Goal: Navigation & Orientation: Understand site structure

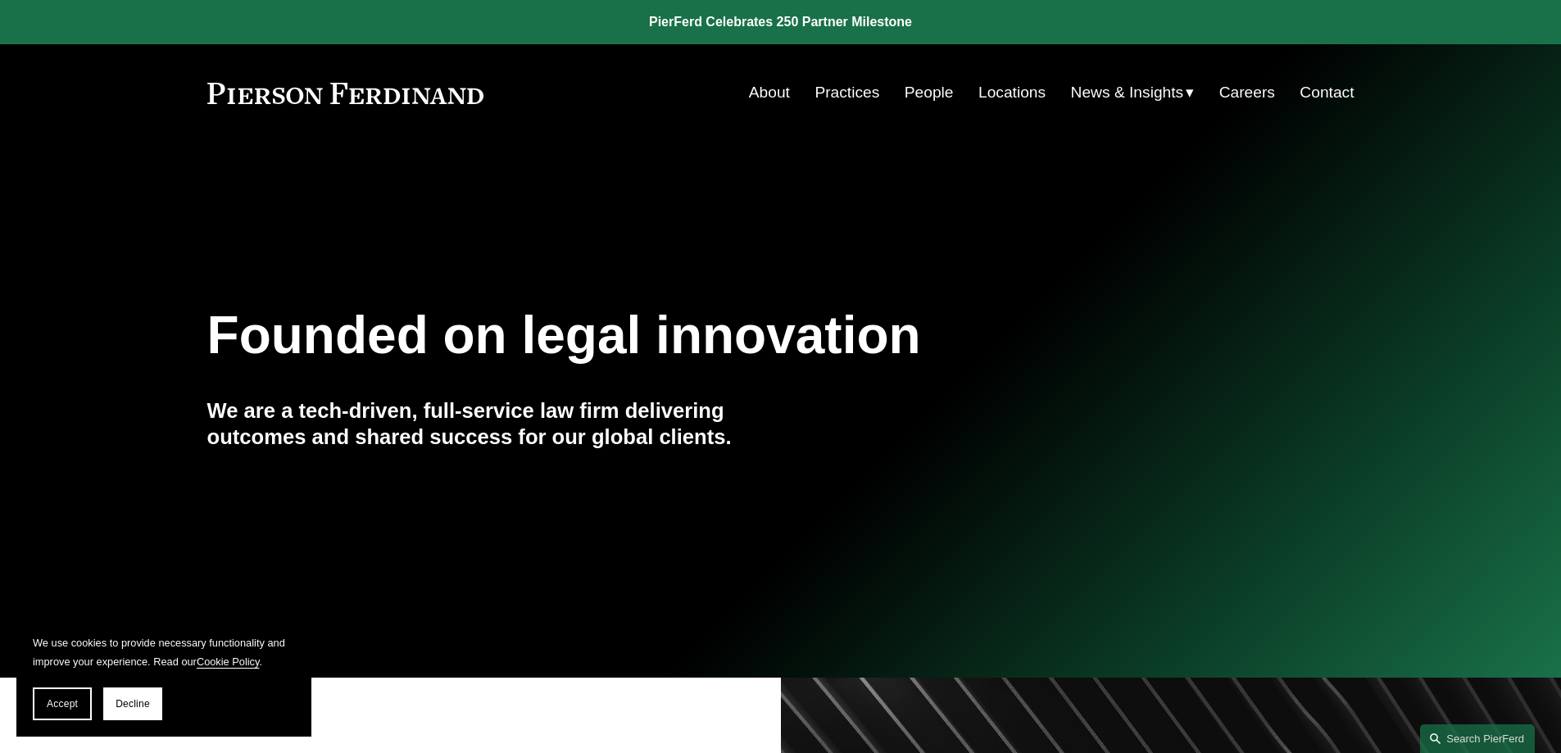
click at [1246, 96] on link "Careers" at bounding box center [1247, 92] width 56 height 31
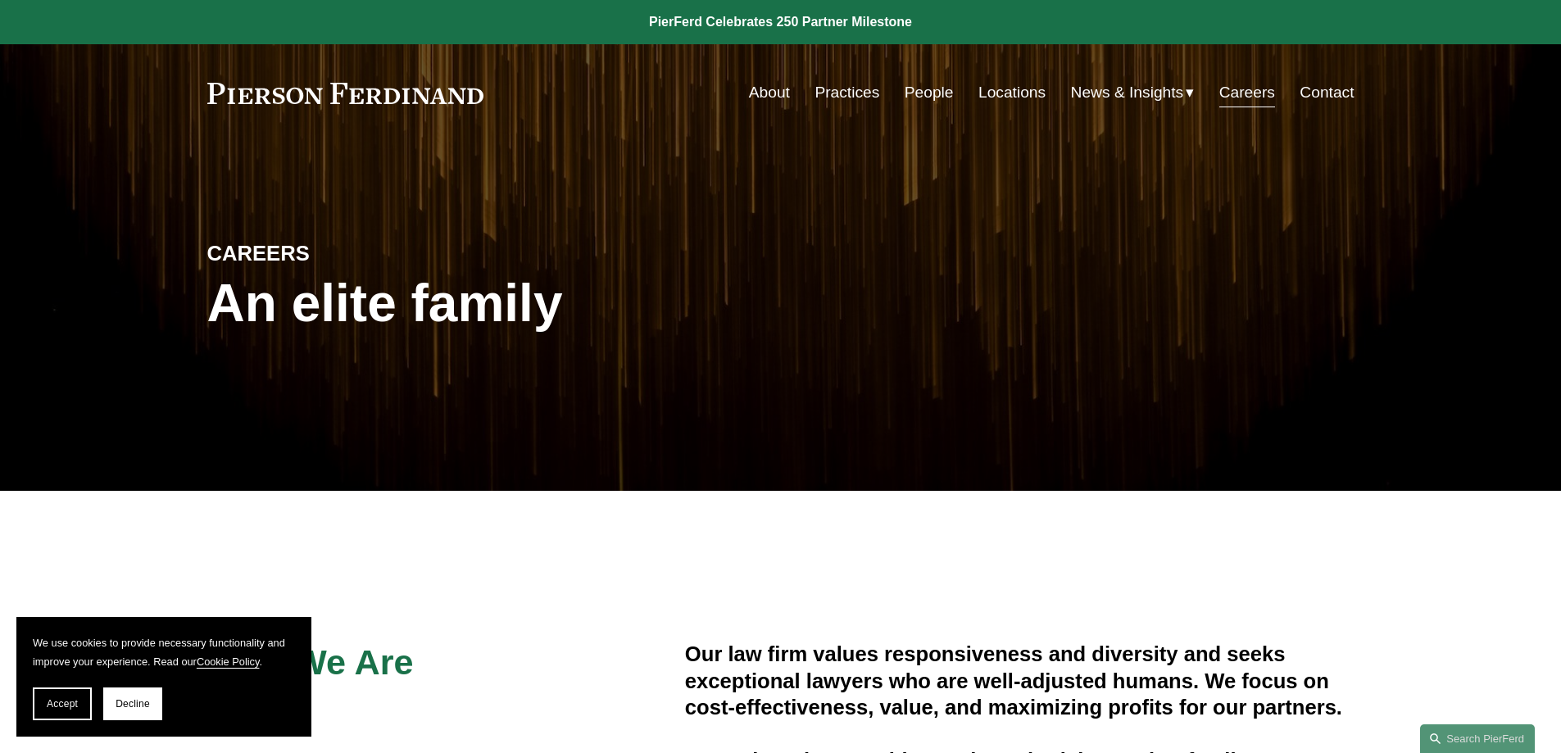
click at [948, 81] on nav "About Practices People Locations News & Insights News Insights Blogs Careers Co…" at bounding box center [1051, 92] width 605 height 31
click at [817, 95] on link "Practices" at bounding box center [846, 92] width 65 height 31
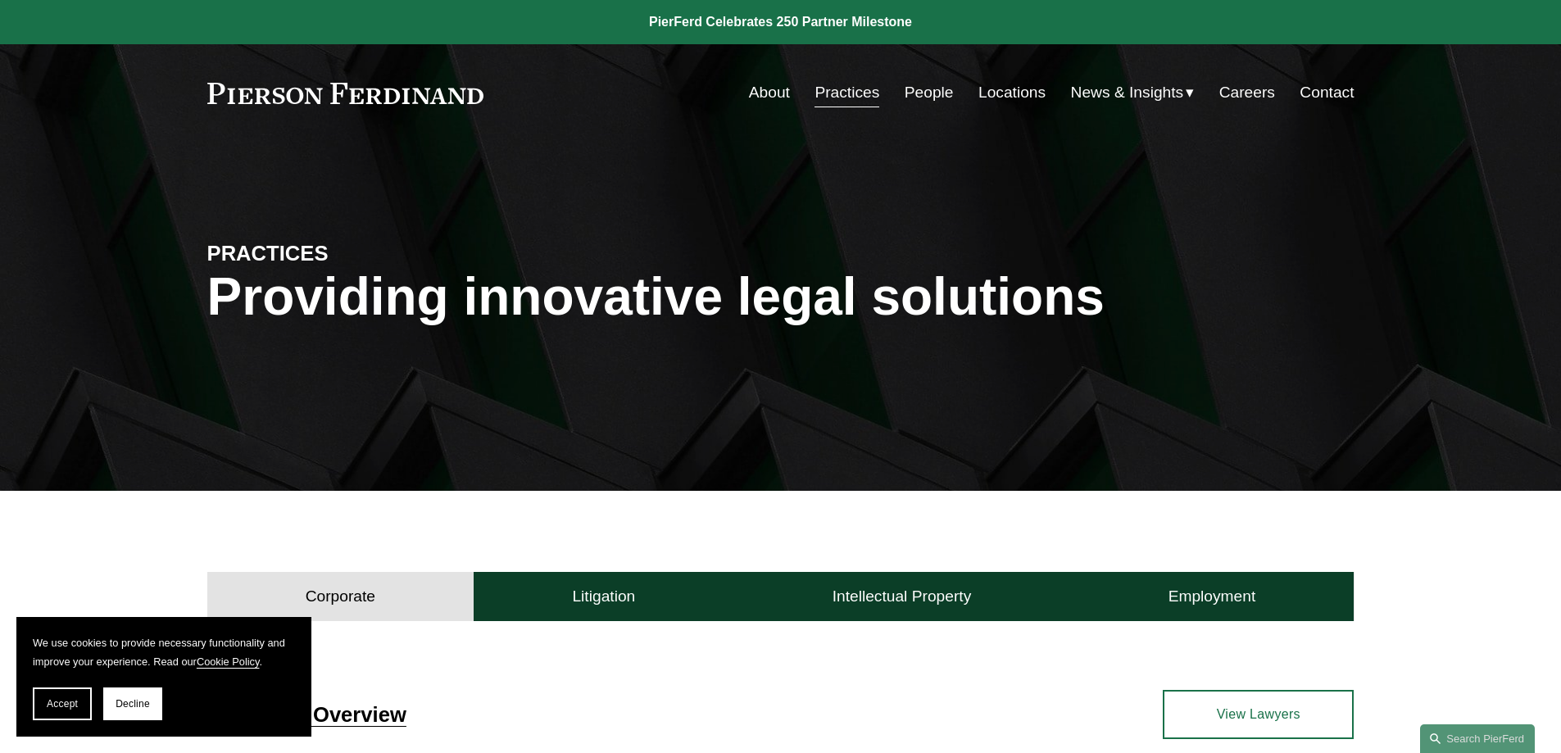
click at [923, 87] on link "People" at bounding box center [928, 92] width 49 height 31
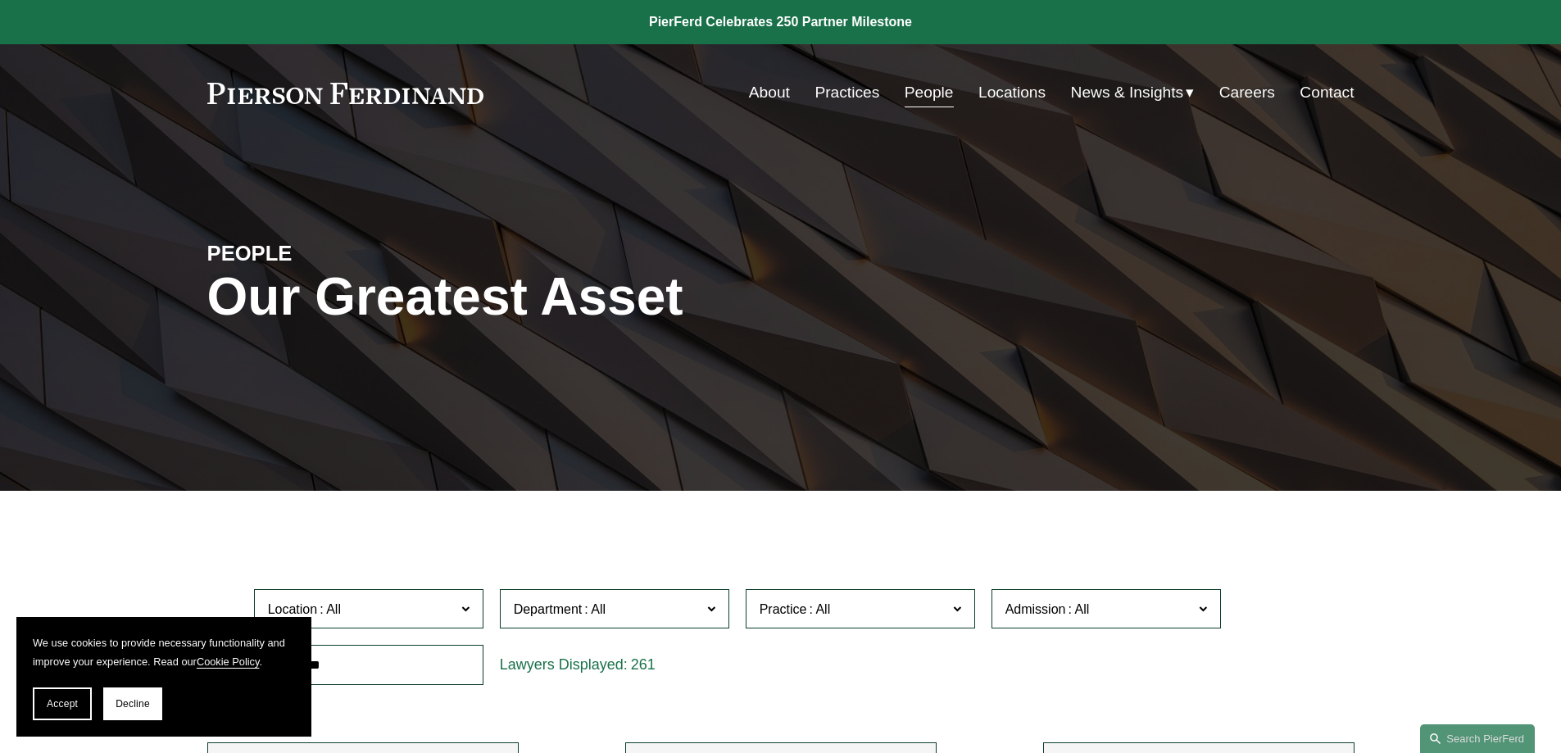
click at [749, 100] on link "About" at bounding box center [769, 92] width 41 height 31
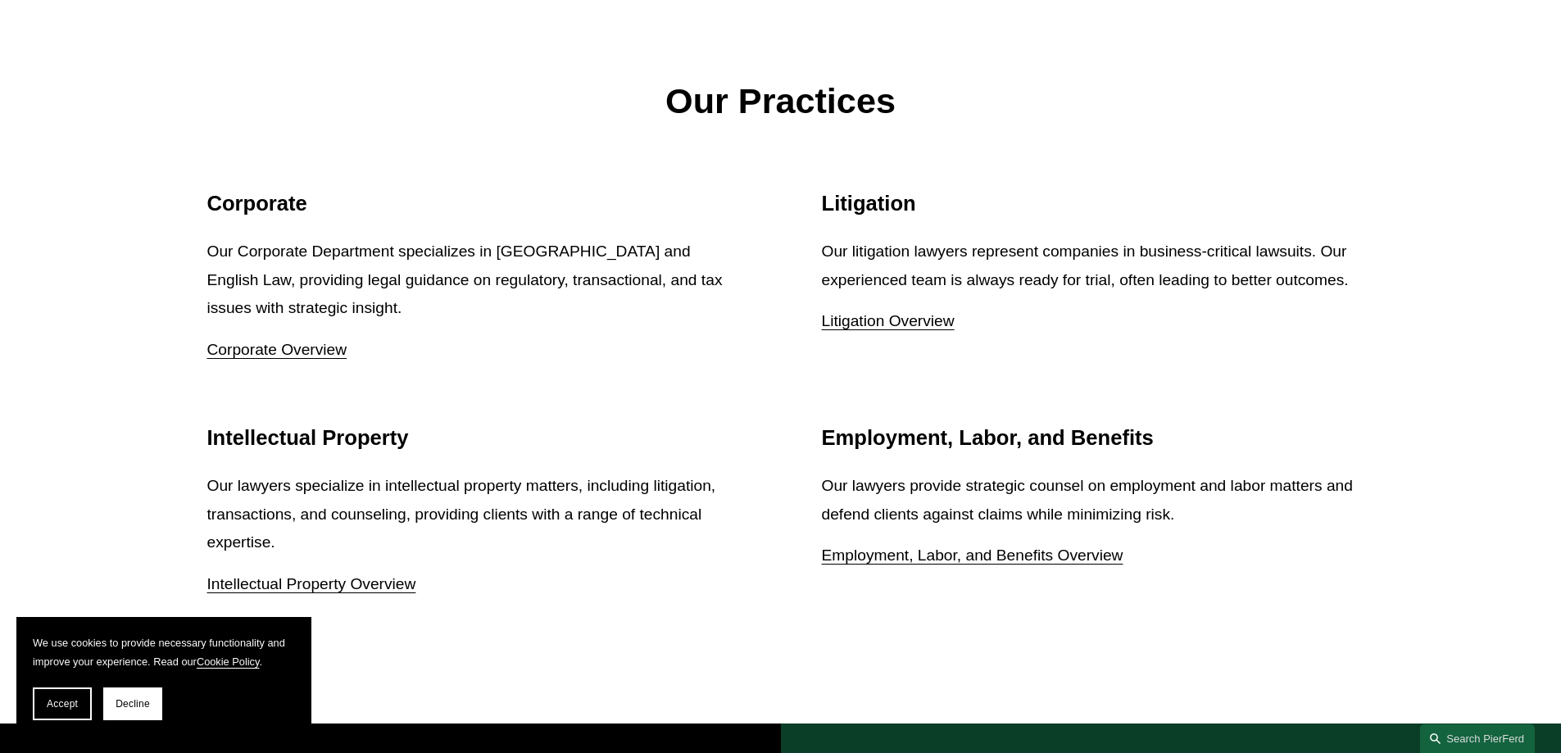
scroll to position [2212, 0]
